Goal: Task Accomplishment & Management: Complete application form

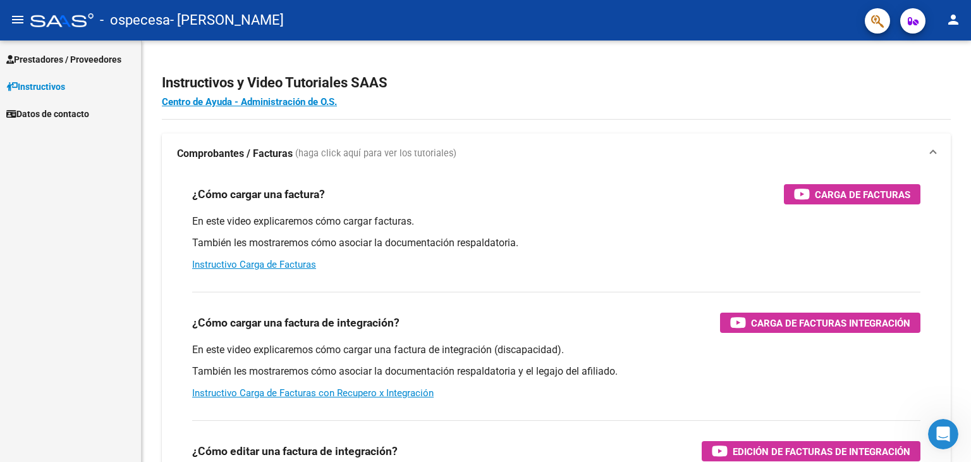
click at [97, 54] on span "Prestadores / Proveedores" at bounding box center [63, 59] width 115 height 14
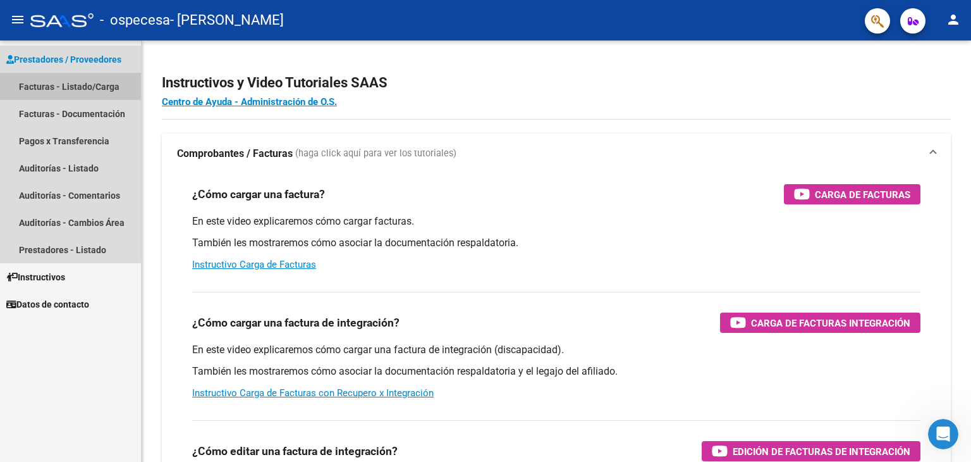
click at [47, 82] on link "Facturas - Listado/Carga" at bounding box center [70, 86] width 141 height 27
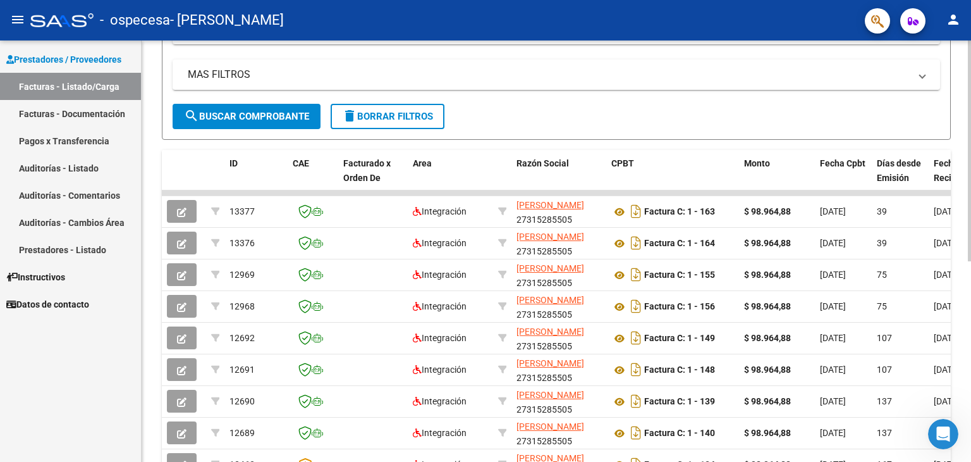
scroll to position [256, 0]
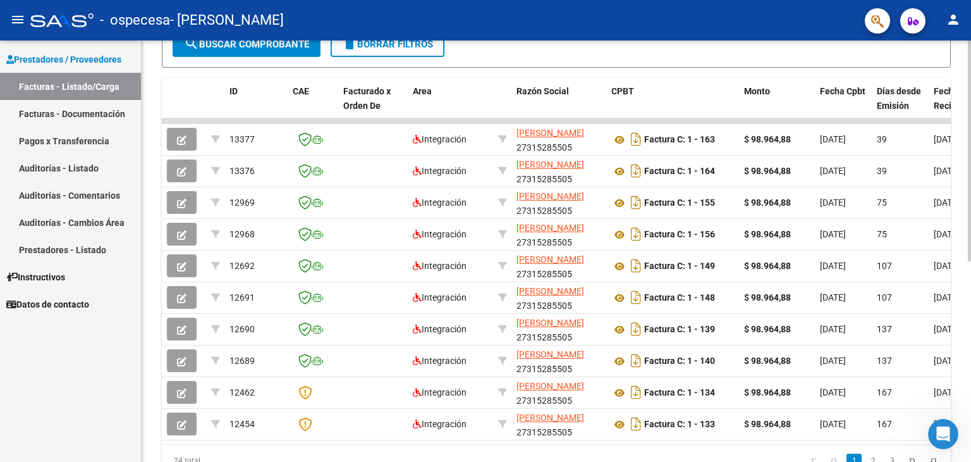
click at [970, 279] on div at bounding box center [969, 321] width 3 height 221
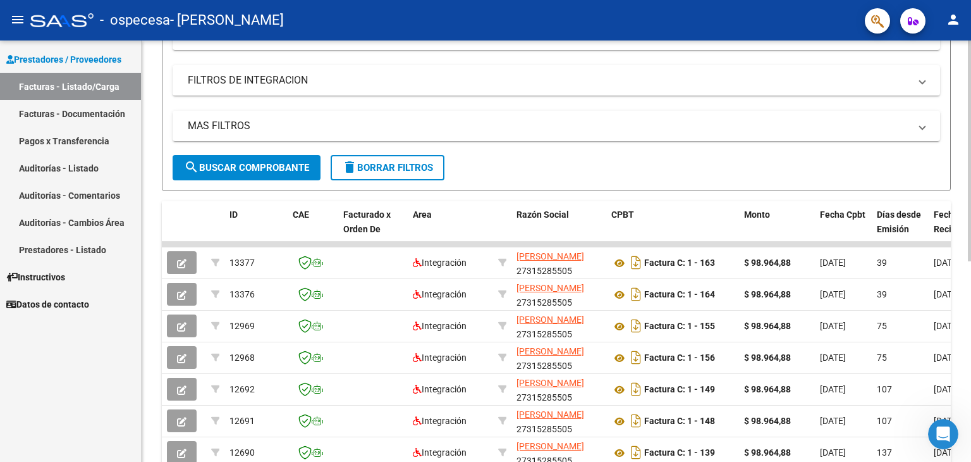
scroll to position [0, 0]
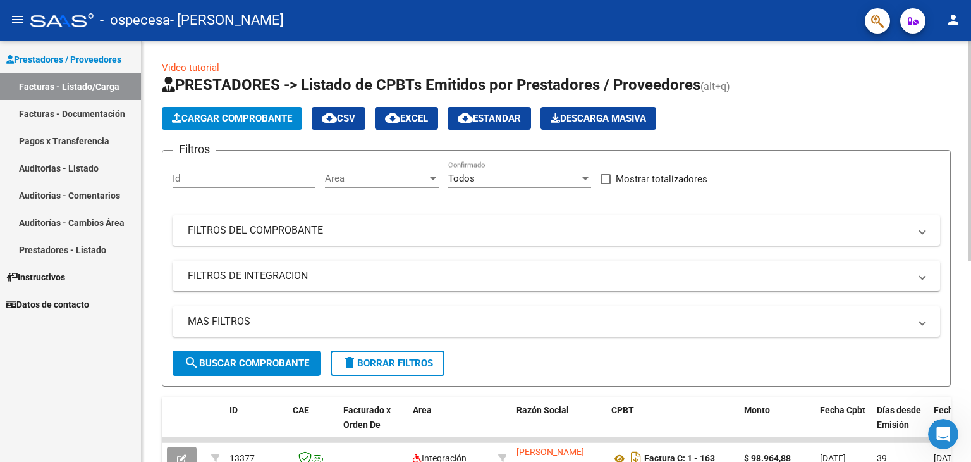
click at [970, 40] on div at bounding box center [969, 150] width 3 height 221
click at [230, 116] on span "Cargar Comprobante" at bounding box center [232, 118] width 120 height 11
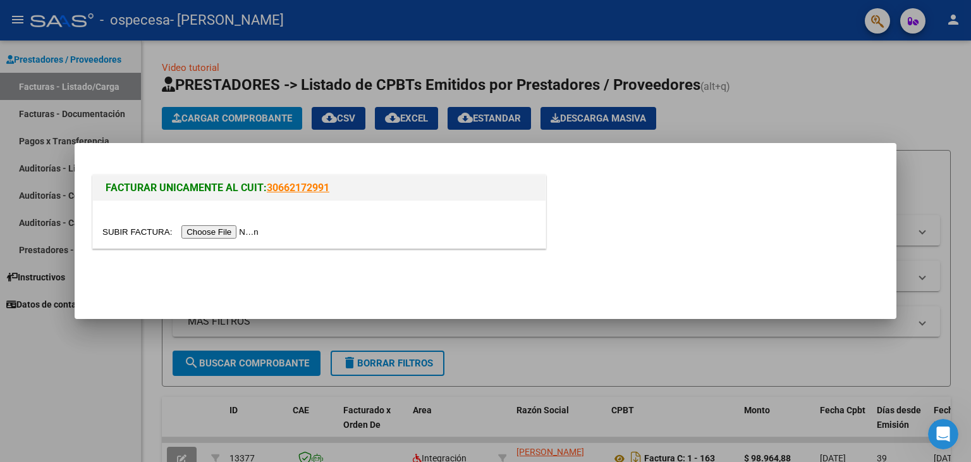
click at [206, 228] on input "file" at bounding box center [182, 231] width 160 height 13
click at [230, 231] on input "file" at bounding box center [182, 231] width 160 height 13
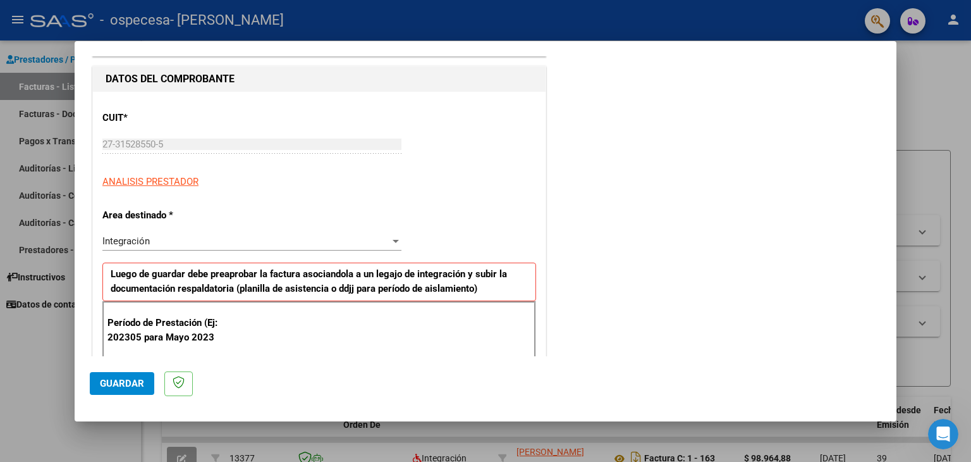
scroll to position [147, 0]
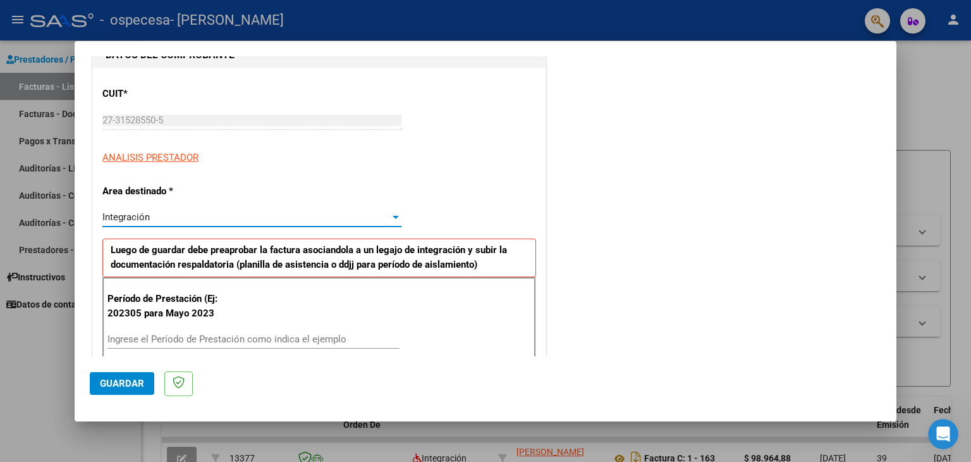
click at [352, 217] on div "Integración" at bounding box center [246, 216] width 288 height 11
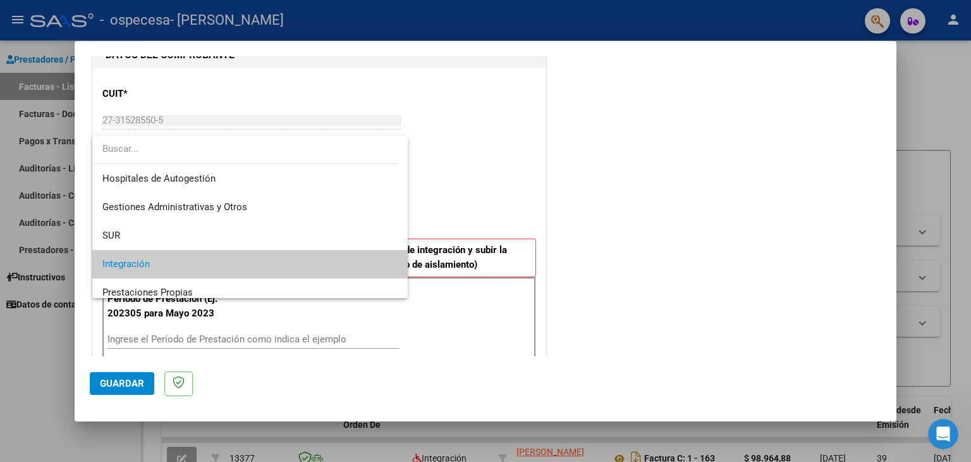
scroll to position [47, 0]
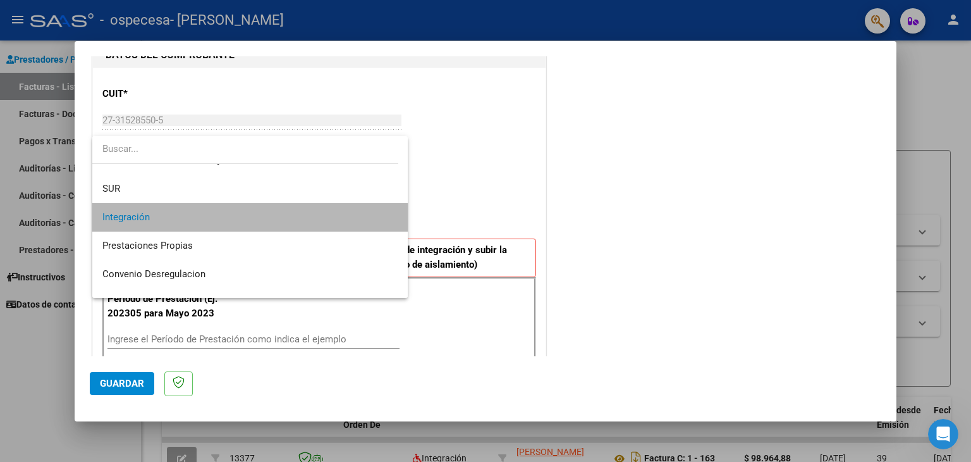
click at [323, 223] on span "Integración" at bounding box center [250, 217] width 296 height 28
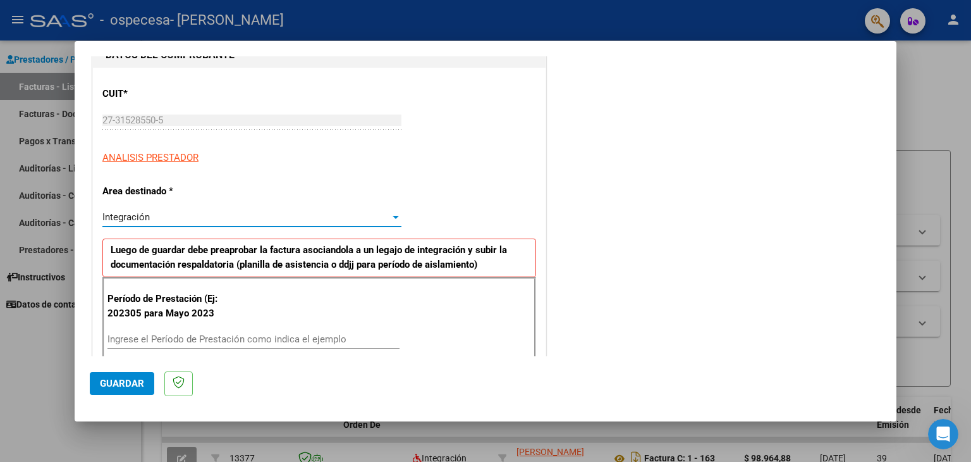
click at [274, 326] on div "Período de Prestación (Ej: 202305 para [DATE] Ingrese el Período de Prestación …" at bounding box center [319, 321] width 434 height 89
click at [236, 337] on input "Ingrese el Período de Prestación como indica el ejemplo" at bounding box center [253, 338] width 292 height 11
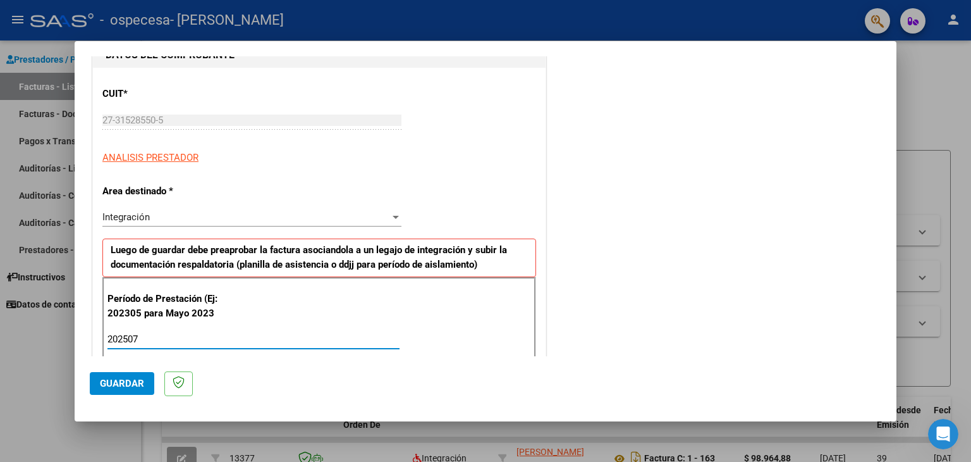
type input "202507"
click at [910, 137] on div at bounding box center [485, 231] width 971 height 462
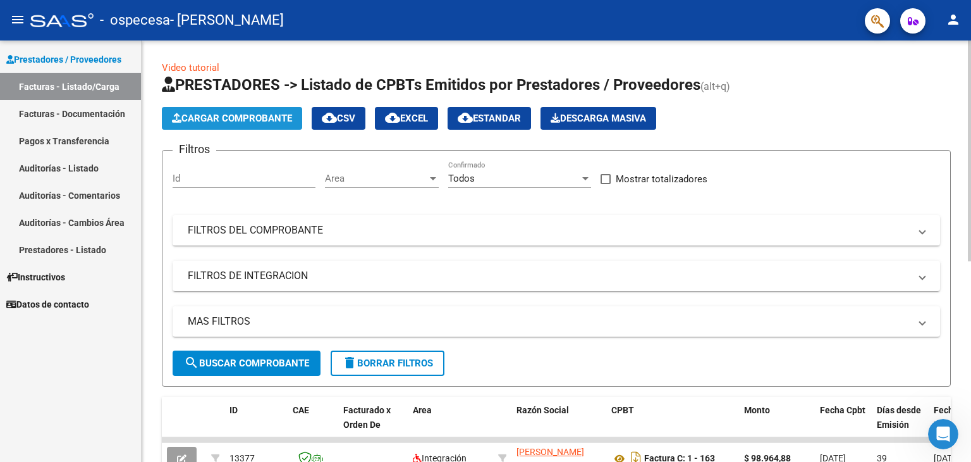
click at [268, 128] on button "Cargar Comprobante" at bounding box center [232, 118] width 140 height 23
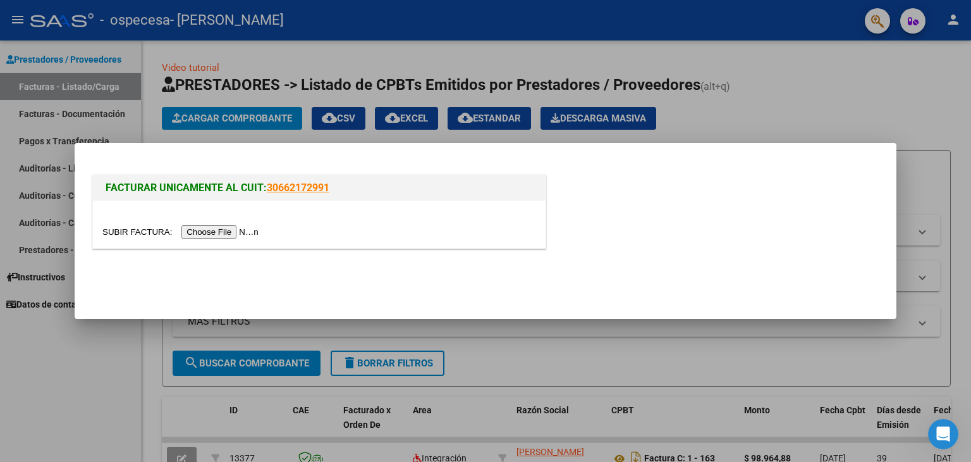
click at [226, 235] on input "file" at bounding box center [182, 231] width 160 height 13
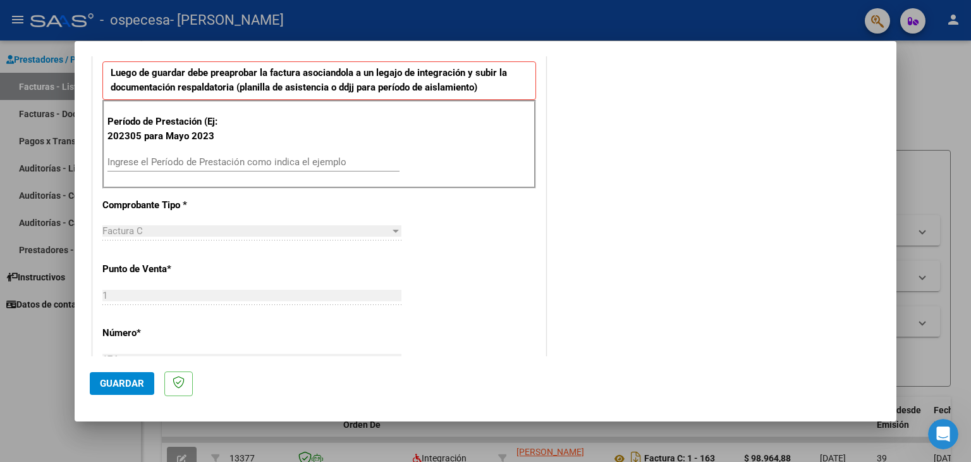
scroll to position [314, 0]
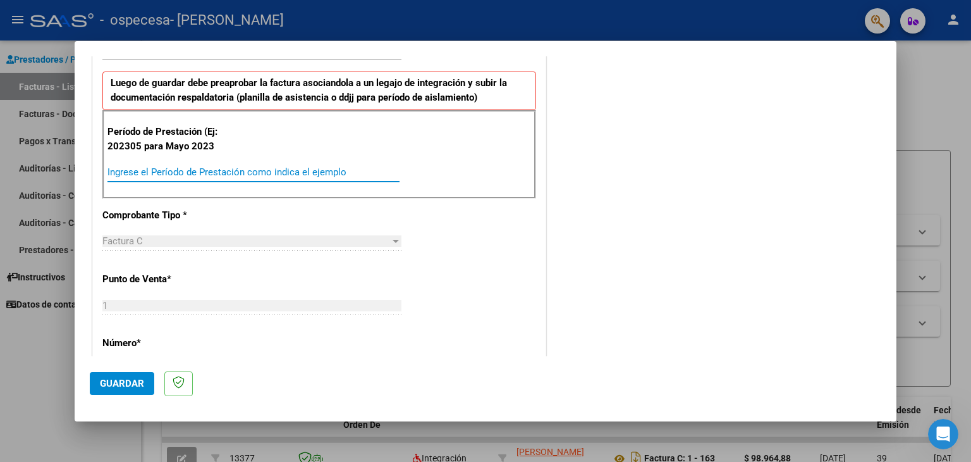
click at [263, 166] on input "Ingrese el Período de Prestación como indica el ejemplo" at bounding box center [253, 171] width 292 height 11
type input "202507"
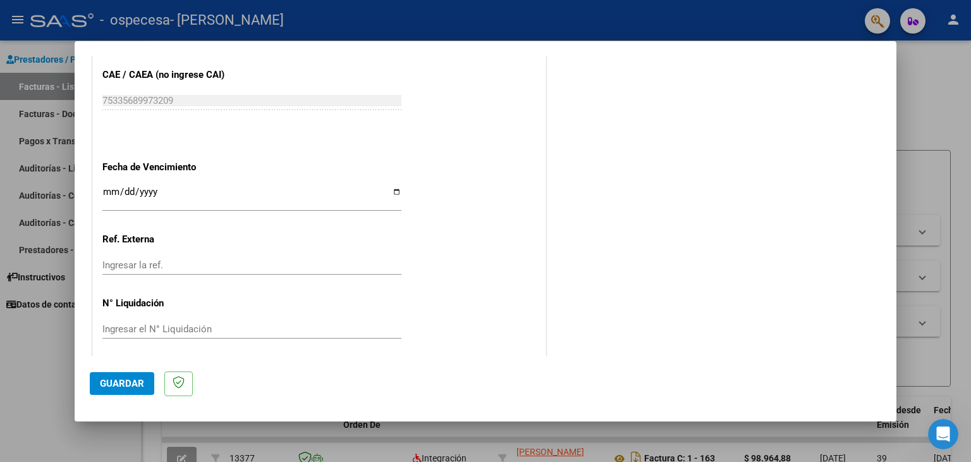
scroll to position [786, 0]
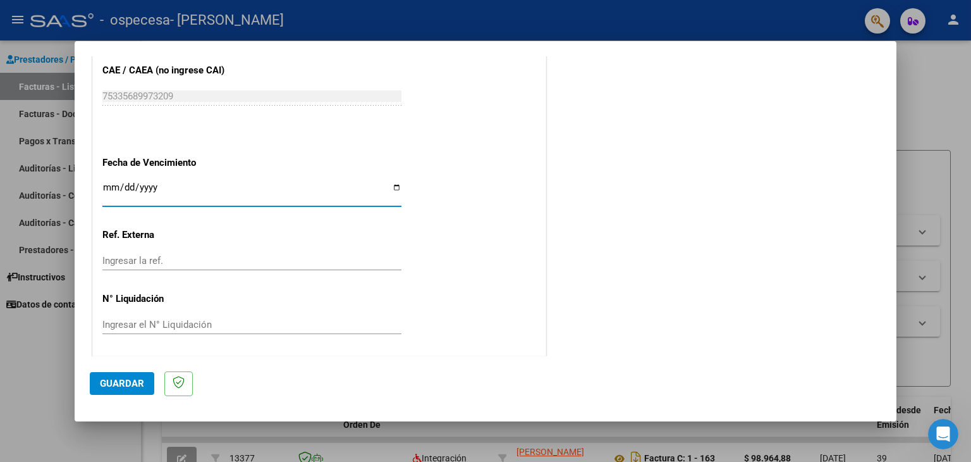
click at [391, 182] on input "Ingresar la fecha" at bounding box center [251, 192] width 299 height 20
type input "[DATE]"
click at [136, 386] on span "Guardar" at bounding box center [122, 382] width 44 height 11
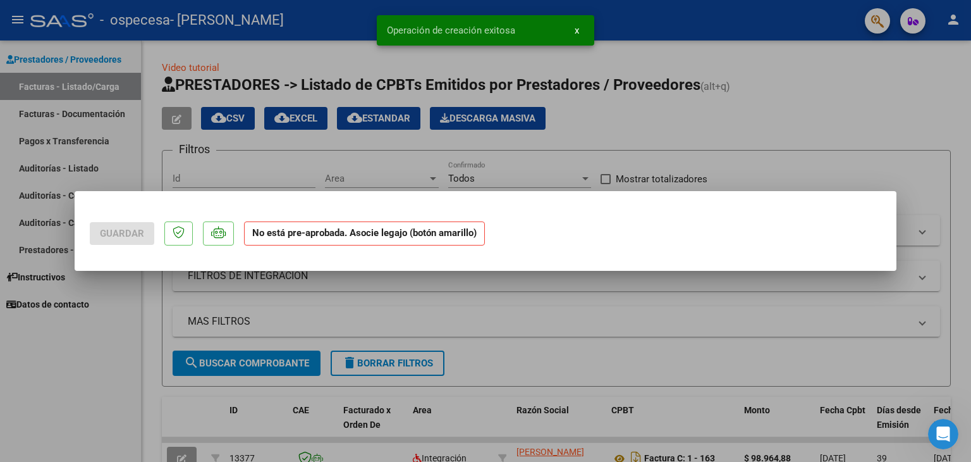
scroll to position [0, 0]
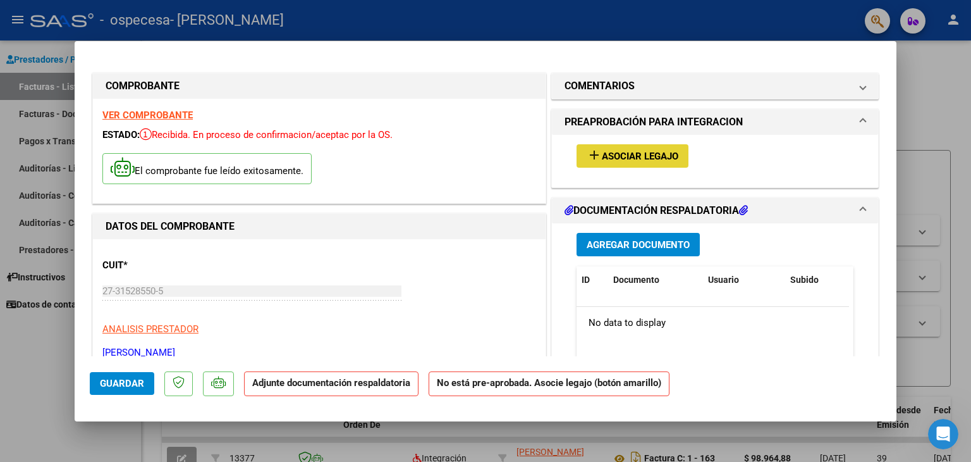
click at [642, 153] on span "Asociar Legajo" at bounding box center [640, 155] width 76 height 11
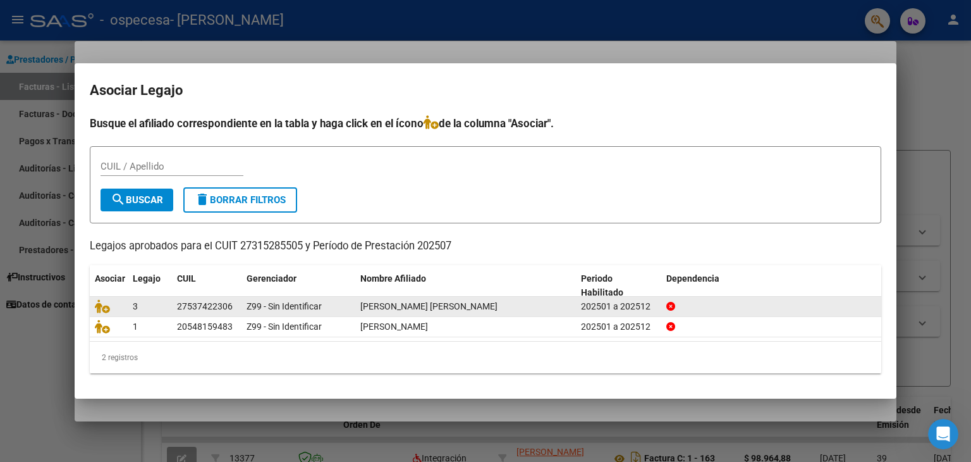
click at [425, 314] on datatable-body-cell "[PERSON_NAME] [PERSON_NAME]" at bounding box center [465, 307] width 221 height 20
click at [107, 308] on icon at bounding box center [102, 306] width 15 height 14
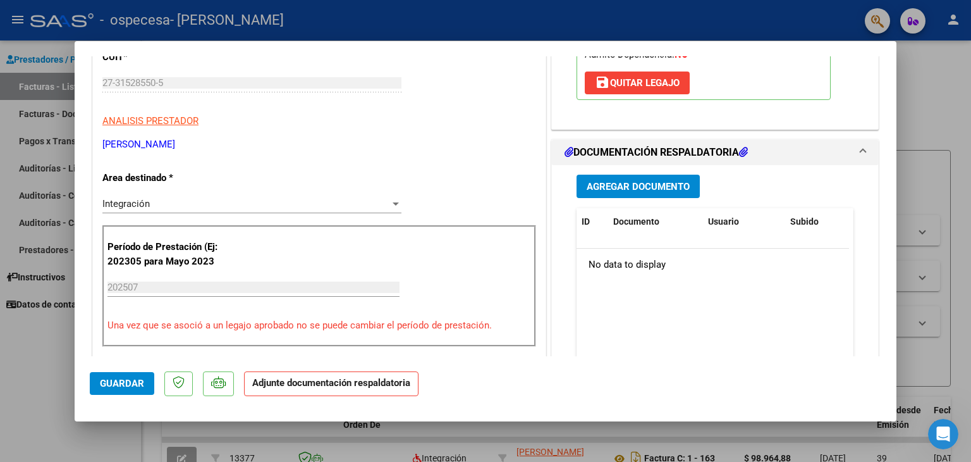
scroll to position [226, 0]
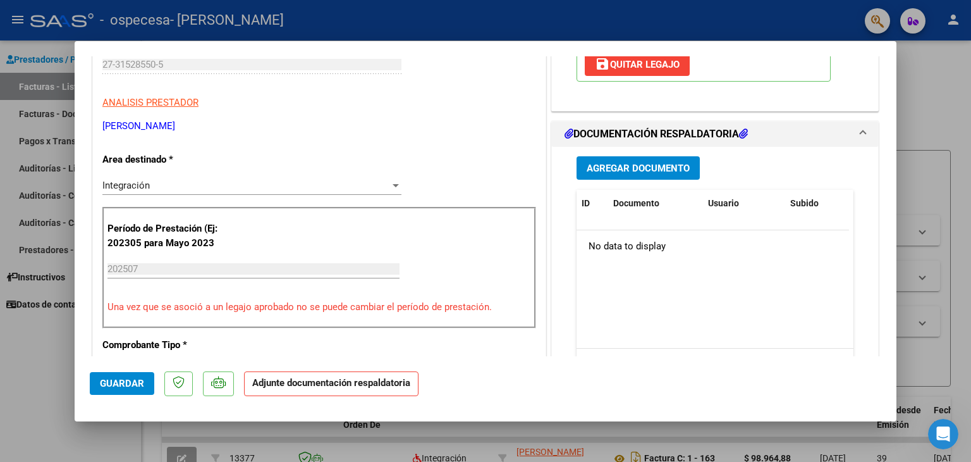
click at [638, 162] on span "Agregar Documento" at bounding box center [638, 167] width 103 height 11
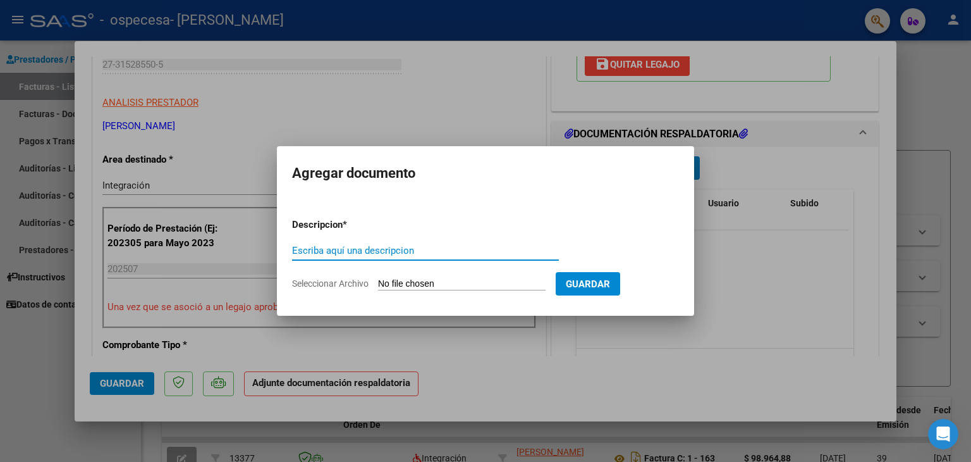
click at [437, 252] on input "Escriba aquí una descripcion" at bounding box center [425, 250] width 267 height 11
type input "Planilla de asistencia"
click at [493, 286] on input "Seleccionar Archivo" at bounding box center [462, 284] width 168 height 12
type input "C:\fakepath\Azul psico [PERSON_NAME] (1).pdf"
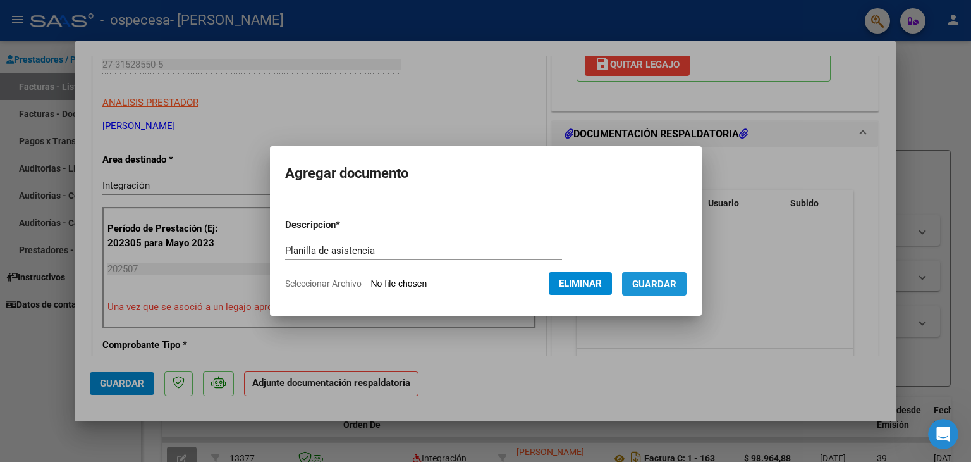
click at [674, 281] on span "Guardar" at bounding box center [654, 283] width 44 height 11
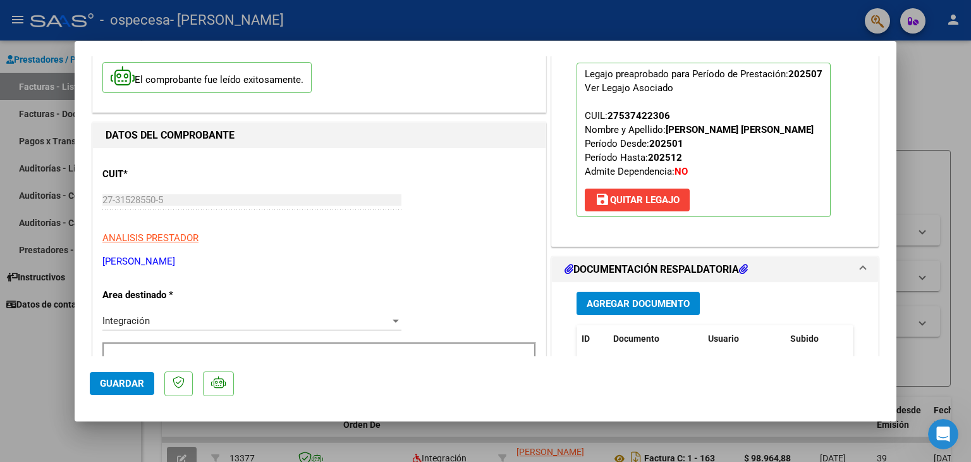
scroll to position [71, 0]
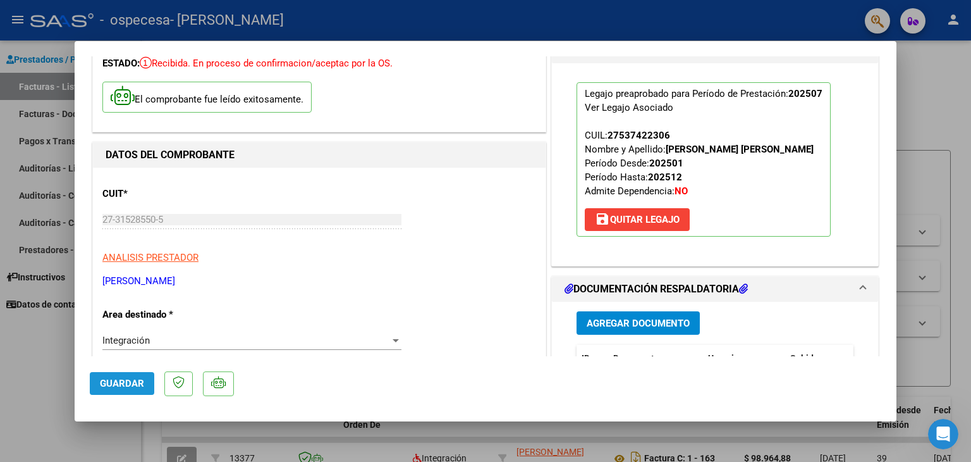
click at [129, 381] on span "Guardar" at bounding box center [122, 382] width 44 height 11
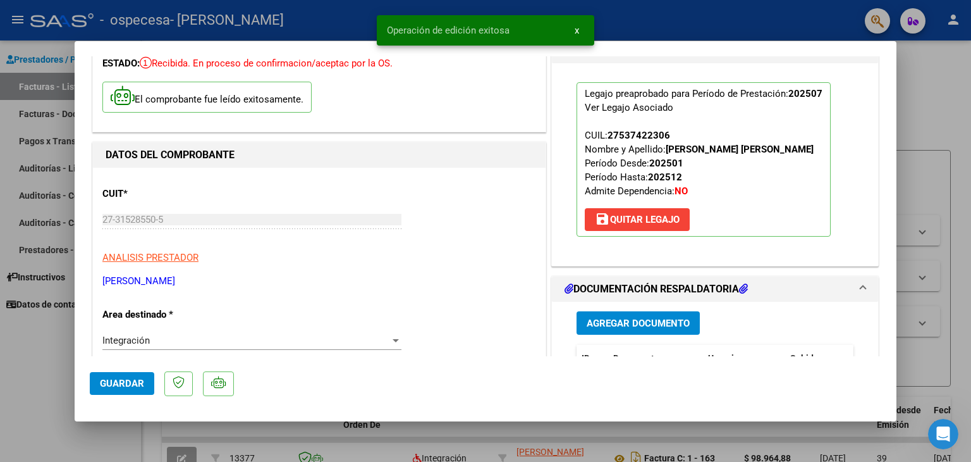
click at [962, 243] on div at bounding box center [485, 231] width 971 height 462
type input "$ 0,00"
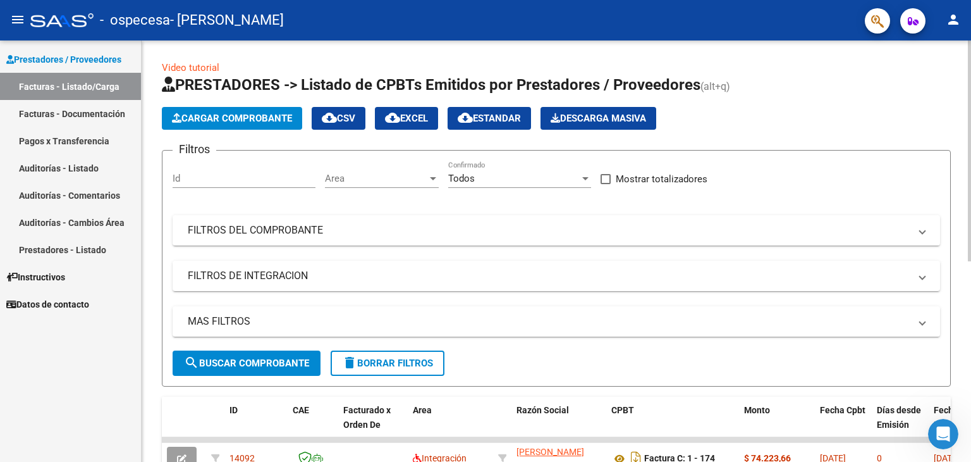
click at [267, 118] on span "Cargar Comprobante" at bounding box center [232, 118] width 120 height 11
